Goal: Find specific page/section: Find specific page/section

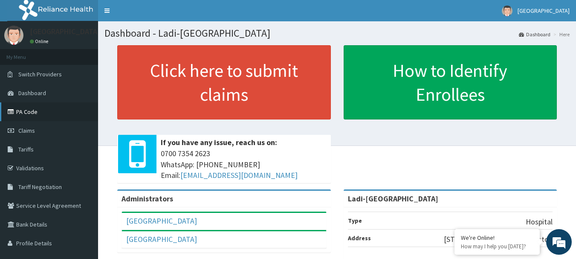
click at [33, 113] on link "PA Code" at bounding box center [49, 111] width 98 height 19
click at [29, 110] on link "PA Code" at bounding box center [49, 111] width 98 height 19
